Goal: Entertainment & Leisure: Consume media (video, audio)

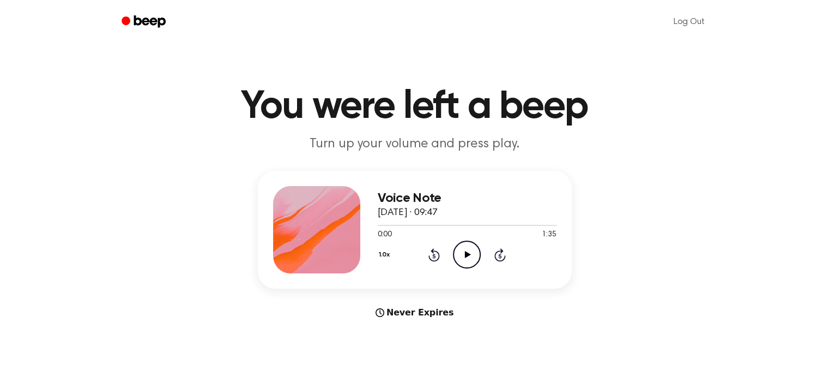
click at [464, 256] on icon "Play Audio" at bounding box center [467, 254] width 28 height 28
click at [434, 253] on icon "Rewind 5 seconds" at bounding box center [434, 255] width 12 height 14
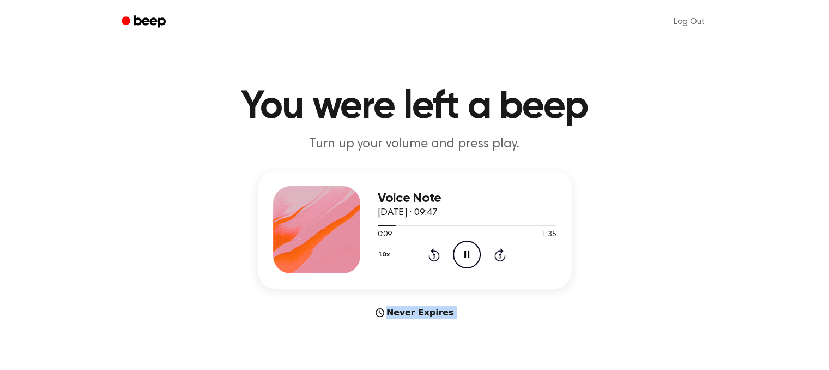
click at [434, 256] on icon "Rewind 5 seconds" at bounding box center [434, 255] width 12 height 14
click at [436, 256] on icon "Rewind 5 seconds" at bounding box center [434, 255] width 12 height 14
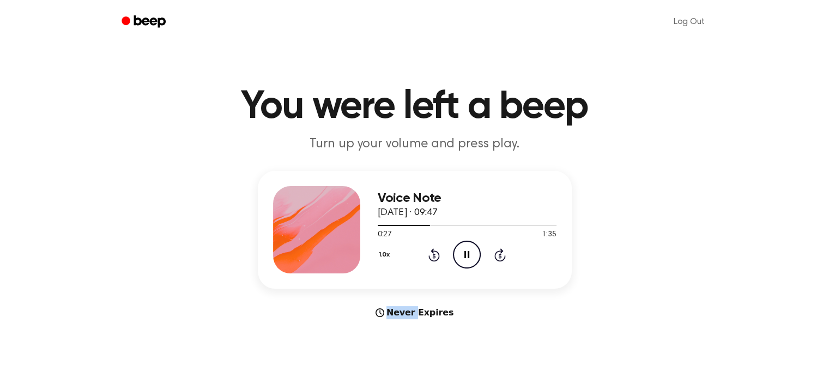
click at [436, 256] on icon "Rewind 5 seconds" at bounding box center [434, 255] width 12 height 14
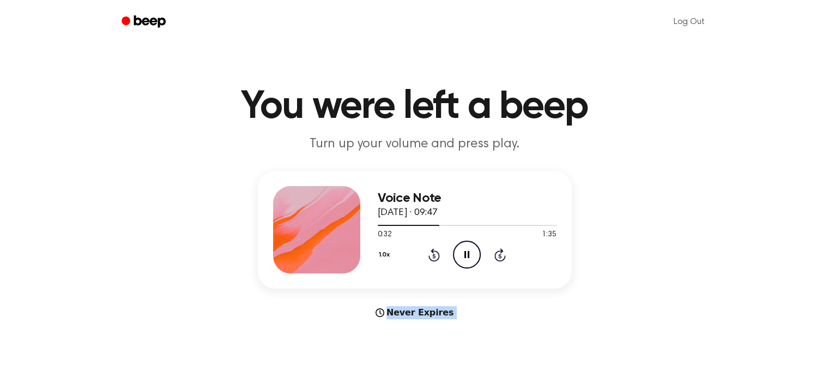
click at [436, 256] on icon "Rewind 5 seconds" at bounding box center [434, 255] width 12 height 14
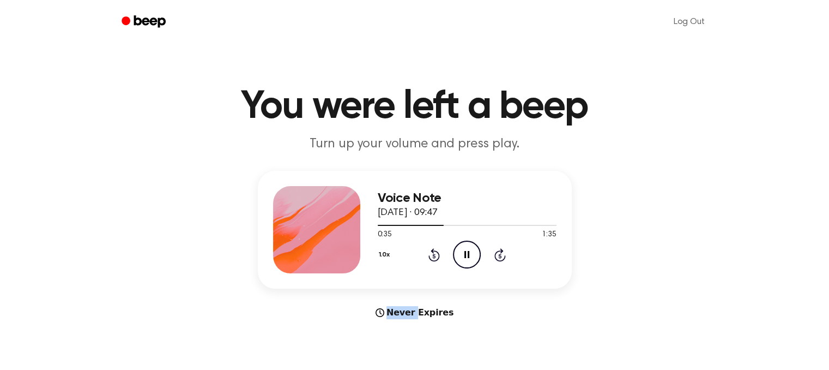
click at [436, 256] on icon "Rewind 5 seconds" at bounding box center [434, 255] width 12 height 14
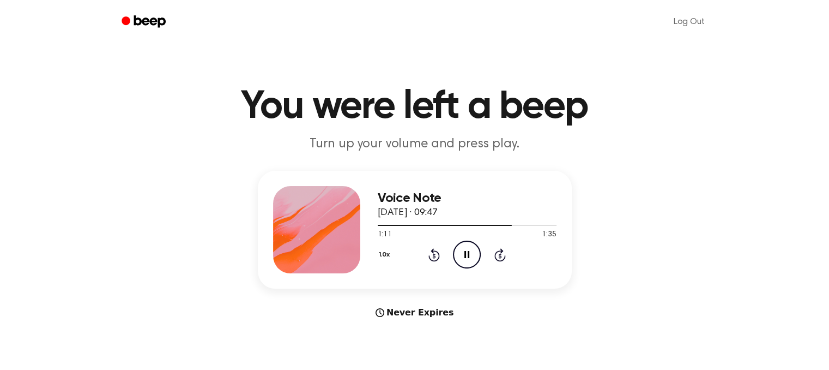
click at [436, 256] on icon "Rewind 5 seconds" at bounding box center [434, 255] width 12 height 14
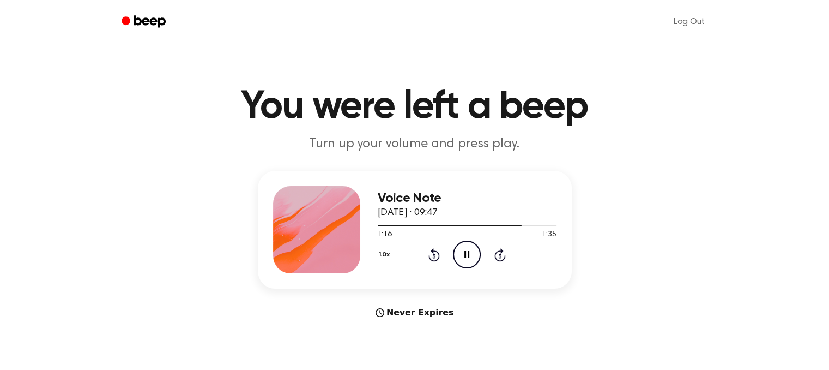
click at [436, 256] on icon "Rewind 5 seconds" at bounding box center [434, 255] width 12 height 14
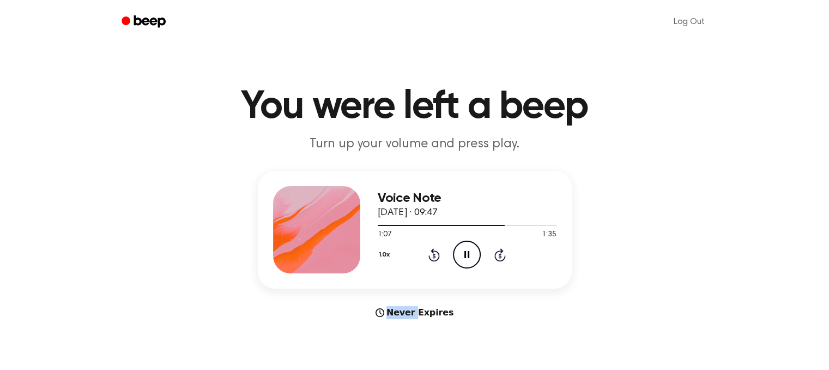
click at [436, 256] on icon "Rewind 5 seconds" at bounding box center [434, 255] width 12 height 14
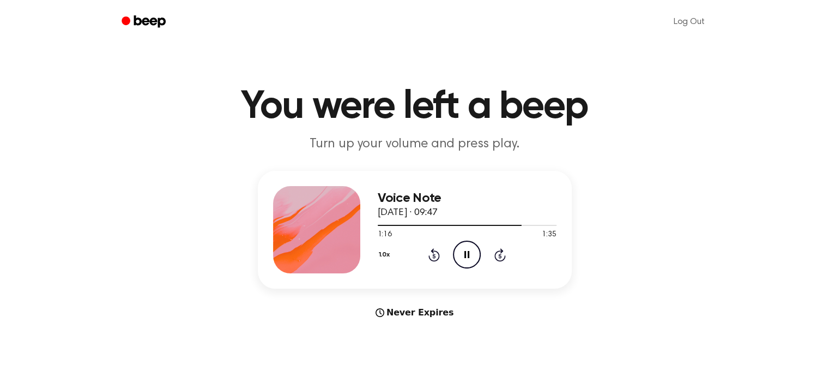
click at [436, 256] on icon "Rewind 5 seconds" at bounding box center [434, 255] width 12 height 14
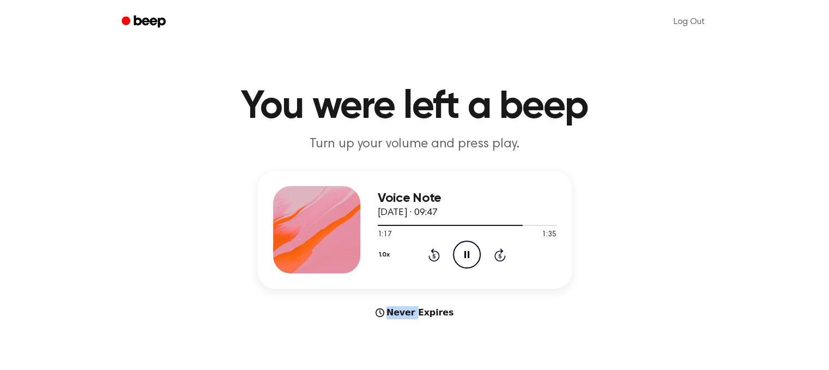
click at [436, 256] on icon "Rewind 5 seconds" at bounding box center [434, 255] width 12 height 14
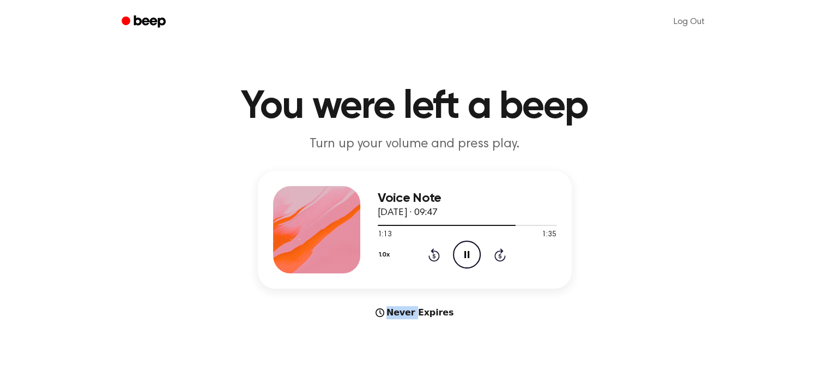
click at [436, 256] on icon "Rewind 5 seconds" at bounding box center [434, 255] width 12 height 14
click at [434, 256] on icon "Rewind 5 seconds" at bounding box center [434, 255] width 12 height 14
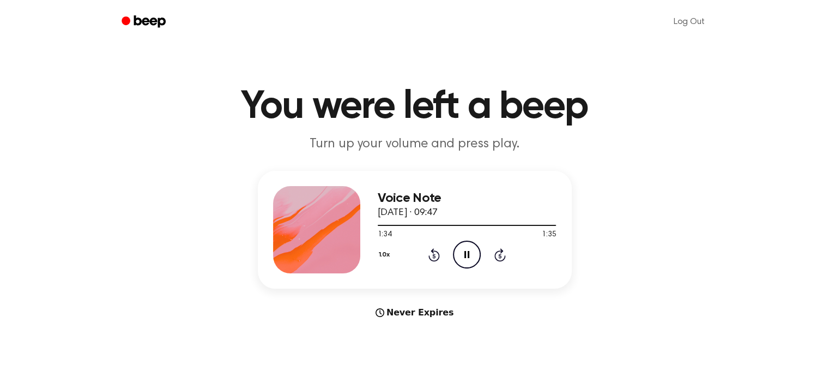
click at [434, 256] on icon "Rewind 5 seconds" at bounding box center [434, 255] width 12 height 14
click at [467, 258] on icon "Play Audio" at bounding box center [467, 254] width 28 height 28
click at [433, 254] on icon at bounding box center [434, 256] width 3 height 4
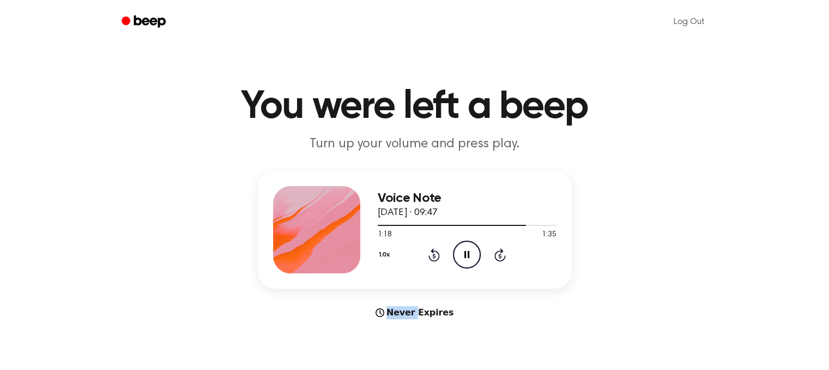
click at [433, 254] on icon at bounding box center [434, 256] width 3 height 4
click at [431, 254] on icon "Rewind 5 seconds" at bounding box center [434, 255] width 12 height 14
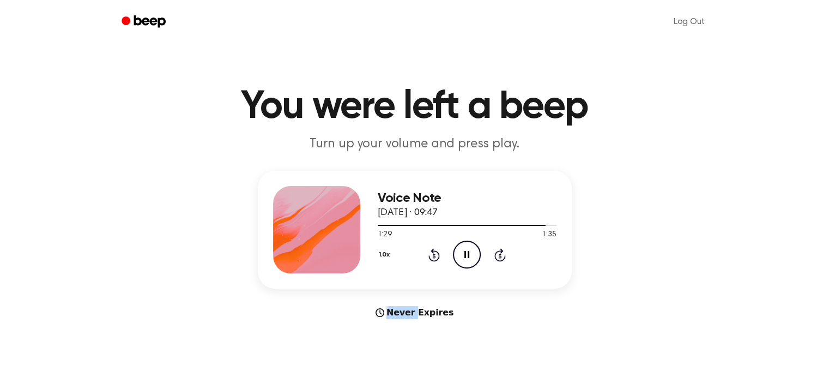
click at [431, 254] on icon "Rewind 5 seconds" at bounding box center [434, 255] width 12 height 14
drag, startPoint x: 556, startPoint y: 226, endPoint x: 402, endPoint y: 226, distance: 154.3
click at [402, 226] on div at bounding box center [467, 224] width 179 height 9
click at [388, 225] on div at bounding box center [390, 225] width 25 height 1
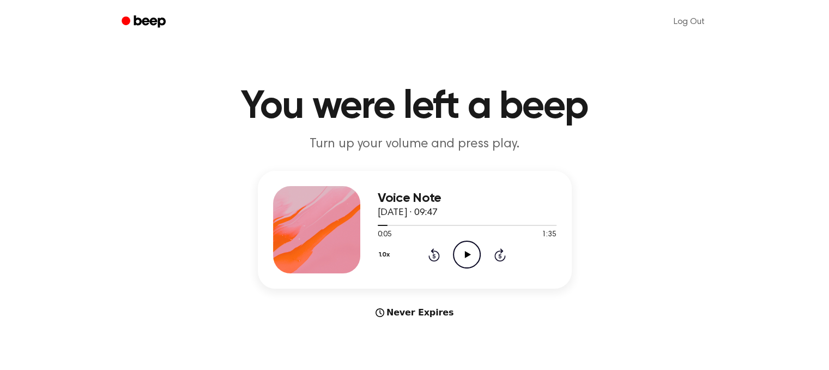
click at [466, 255] on icon at bounding box center [468, 254] width 6 height 7
click at [435, 249] on icon "Rewind 5 seconds" at bounding box center [434, 255] width 12 height 14
